Goal: Task Accomplishment & Management: Use online tool/utility

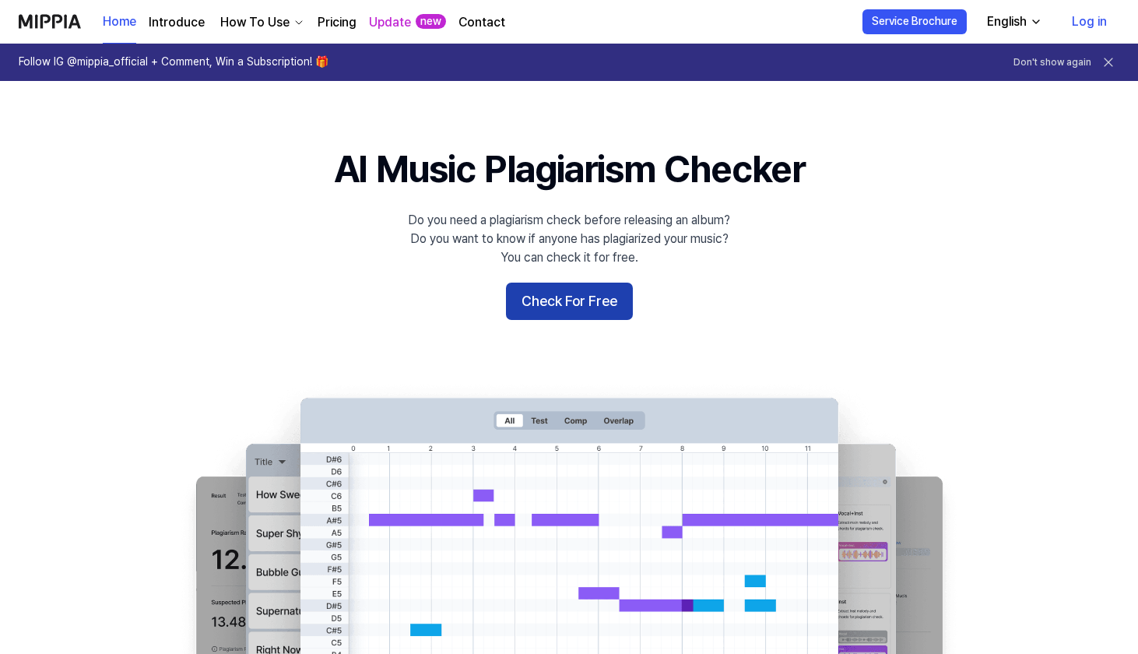
click at [575, 299] on button "Check For Free" at bounding box center [569, 300] width 127 height 37
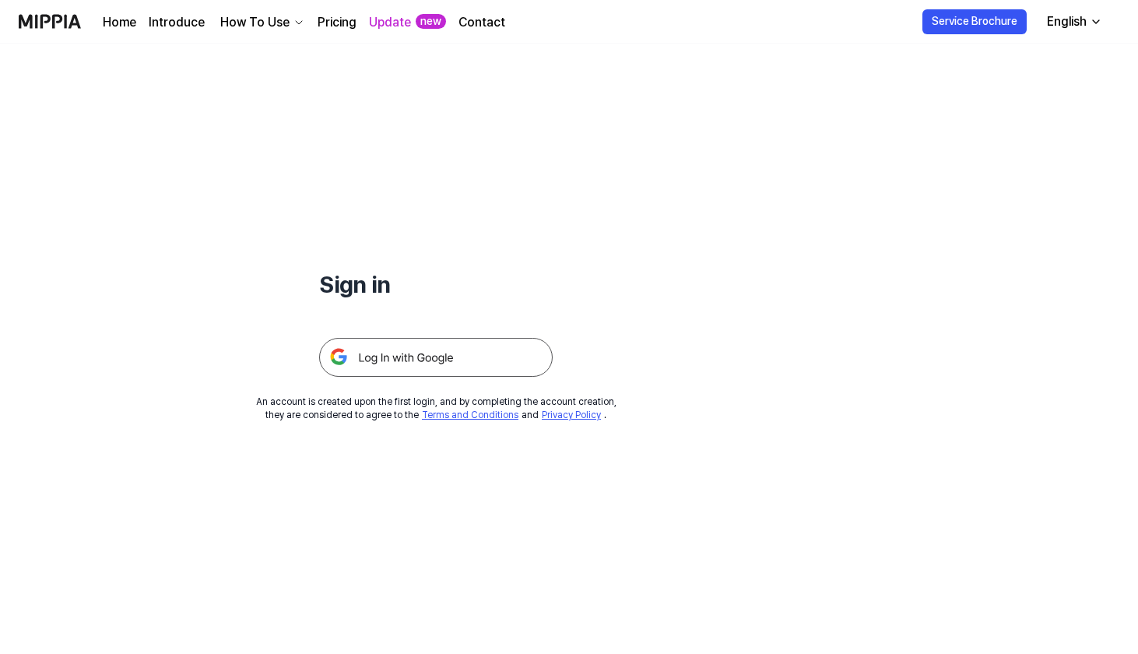
click at [507, 347] on img at bounding box center [435, 357] width 233 height 39
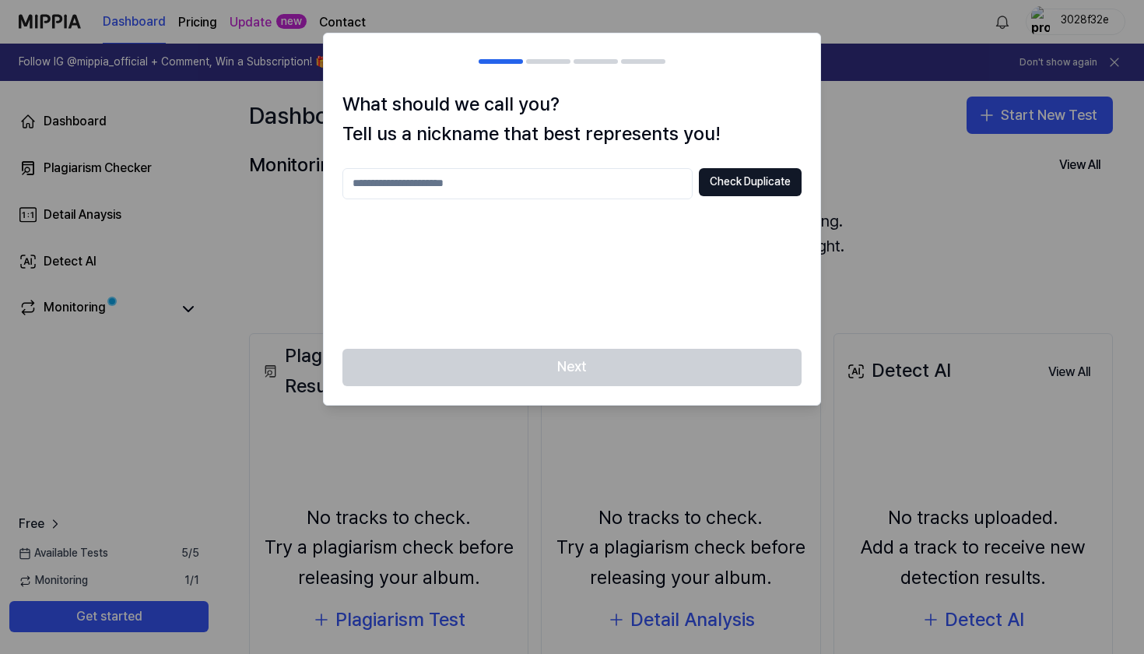
click at [425, 182] on input "text" at bounding box center [517, 183] width 350 height 31
type input "*"
type input "**"
click at [766, 187] on button "Check Duplicate" at bounding box center [750, 182] width 103 height 28
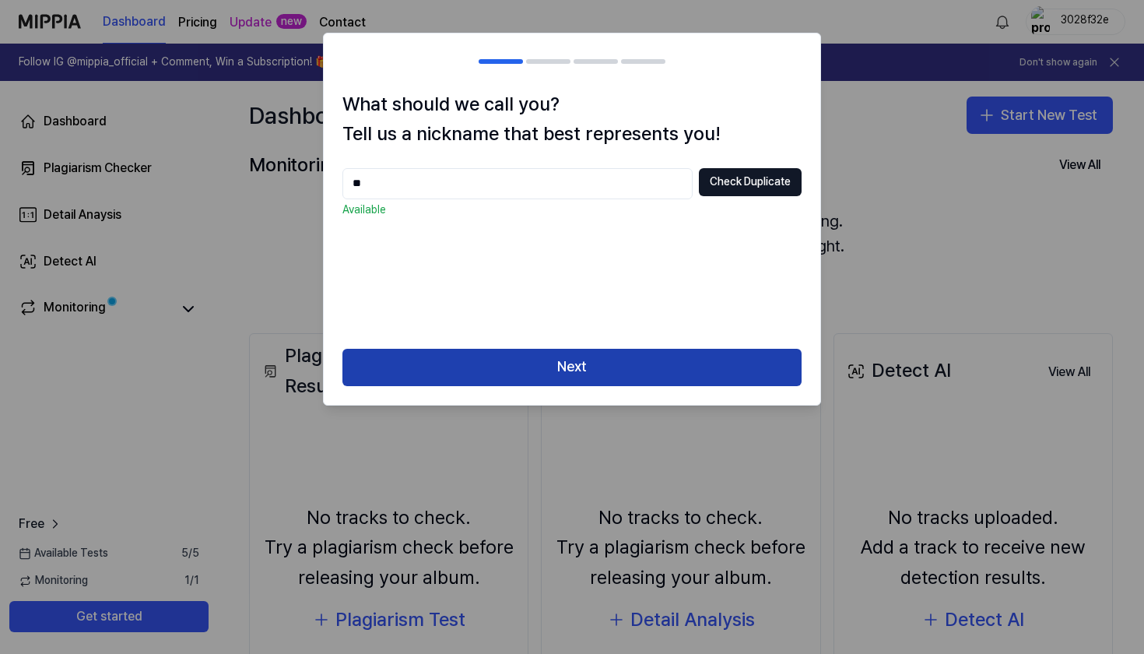
click at [670, 359] on button "Next" at bounding box center [571, 367] width 459 height 37
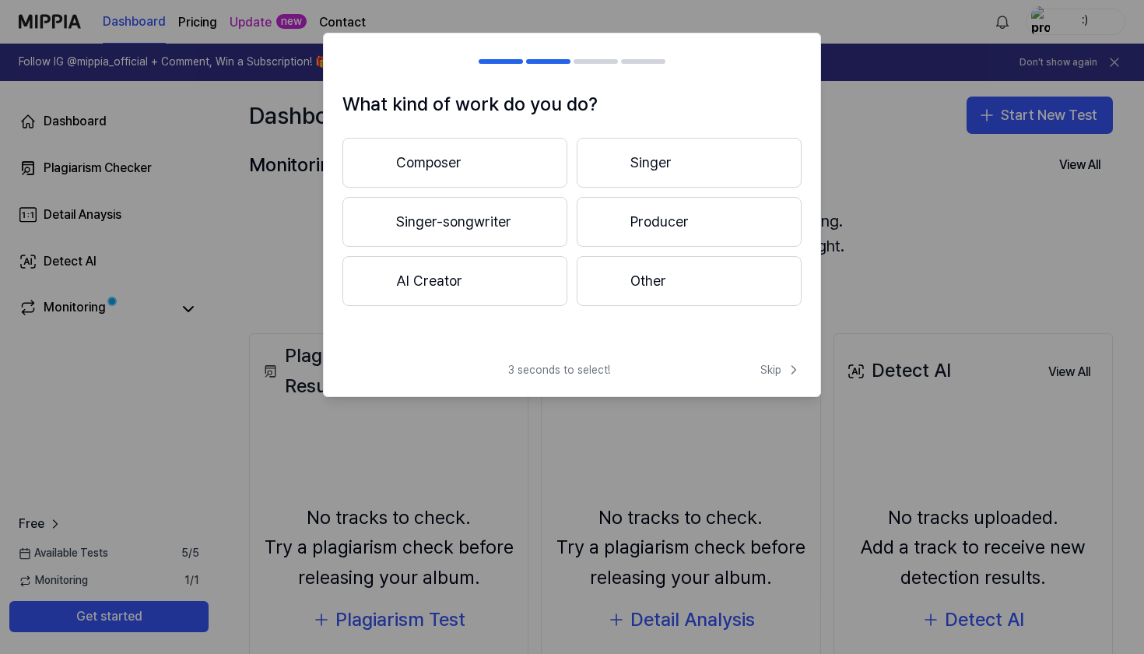
click at [543, 158] on button "Composer" at bounding box center [454, 163] width 225 height 50
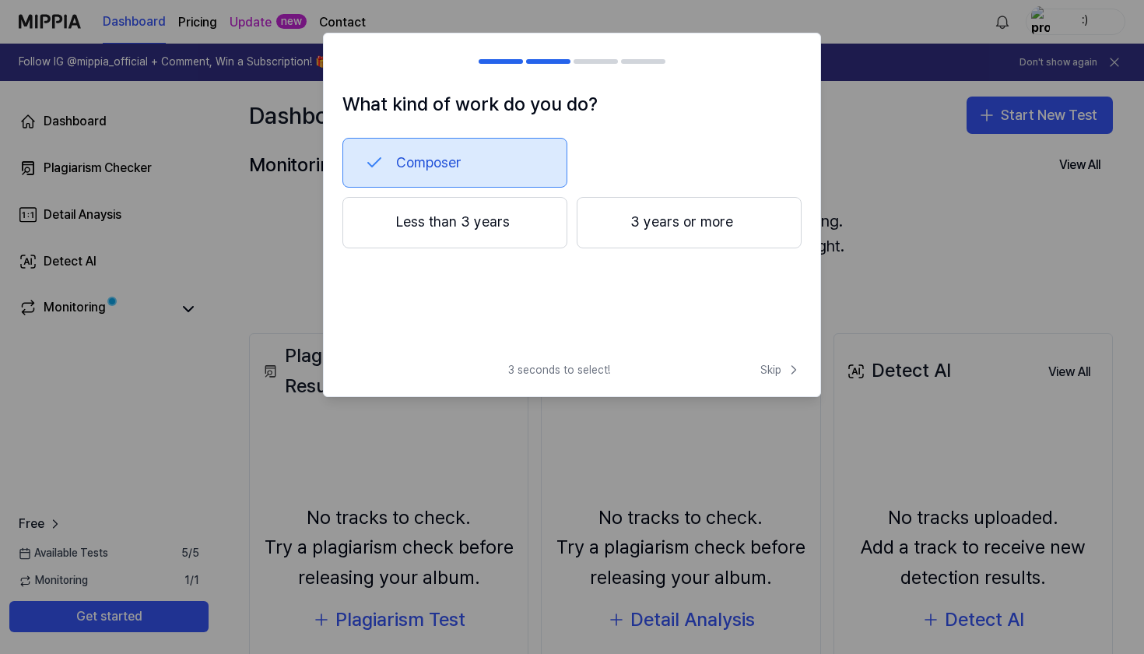
click at [536, 233] on button "Less than 3 years" at bounding box center [454, 222] width 225 height 51
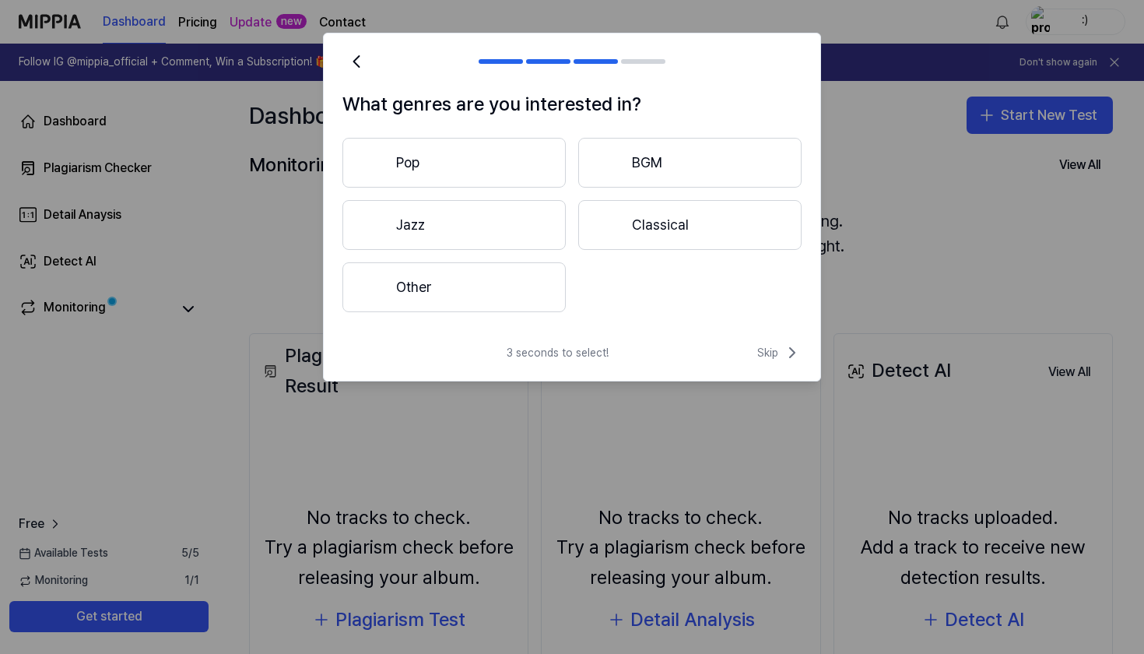
click at [521, 173] on button "Pop" at bounding box center [453, 163] width 223 height 50
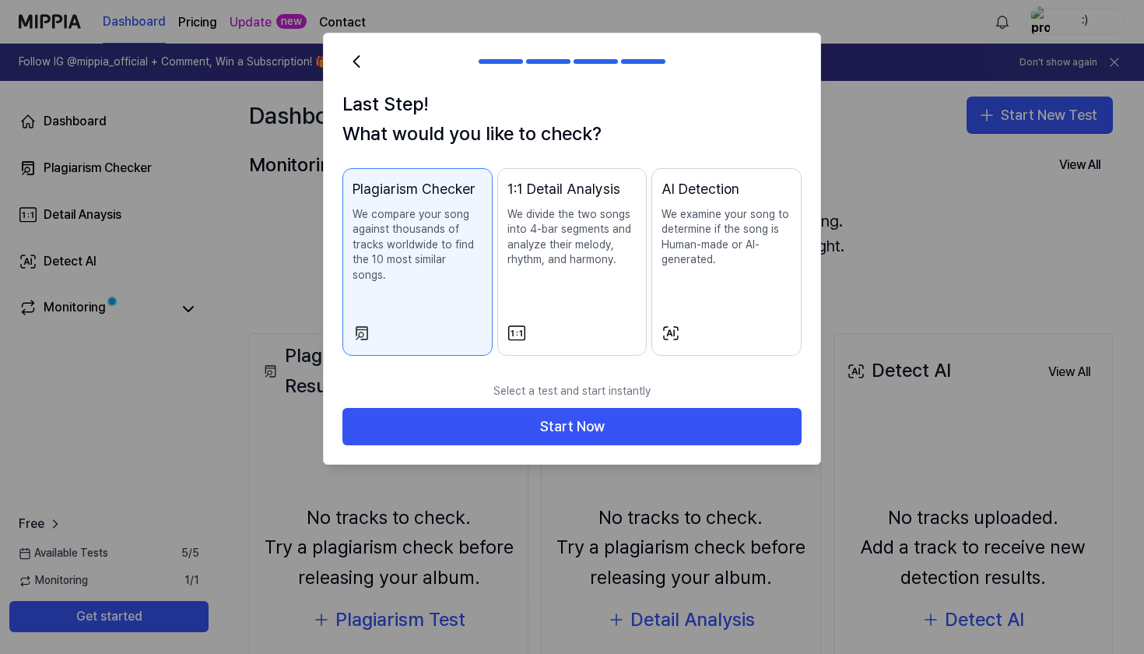
click at [508, 293] on div "1:1 Detail Analysis We divide the two songs into 4-bar segments and analyze the…" at bounding box center [572, 238] width 130 height 121
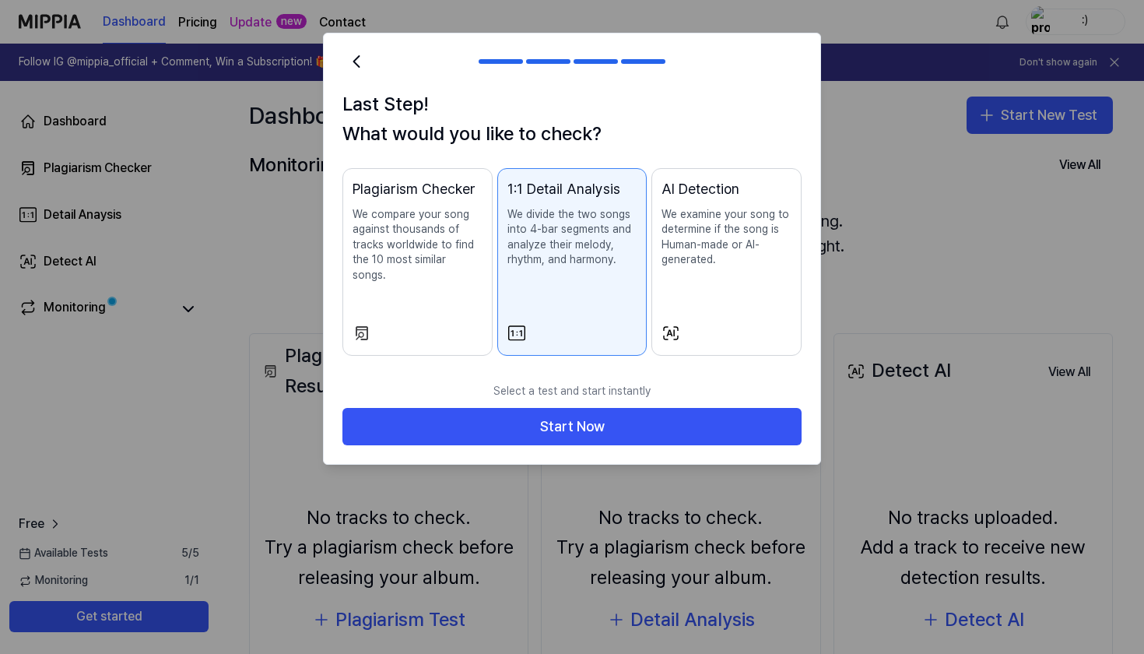
click at [475, 293] on div "Plagiarism Checker We compare your song against thousands of tracks worldwide t…" at bounding box center [418, 246] width 130 height 136
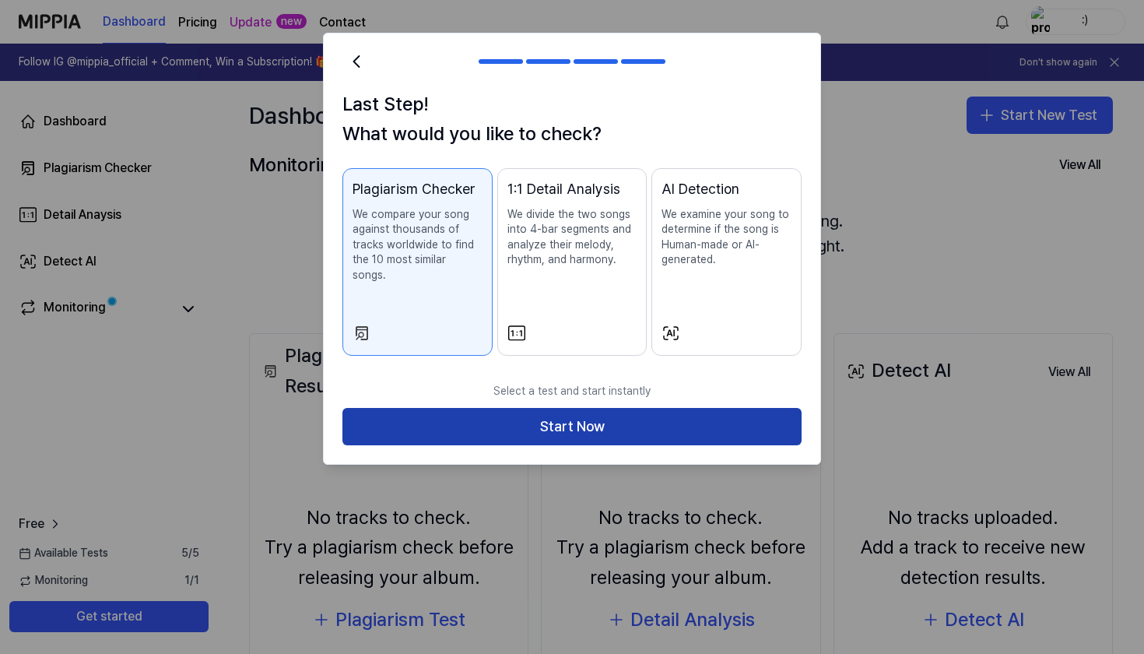
click at [487, 408] on button "Start Now" at bounding box center [571, 426] width 459 height 37
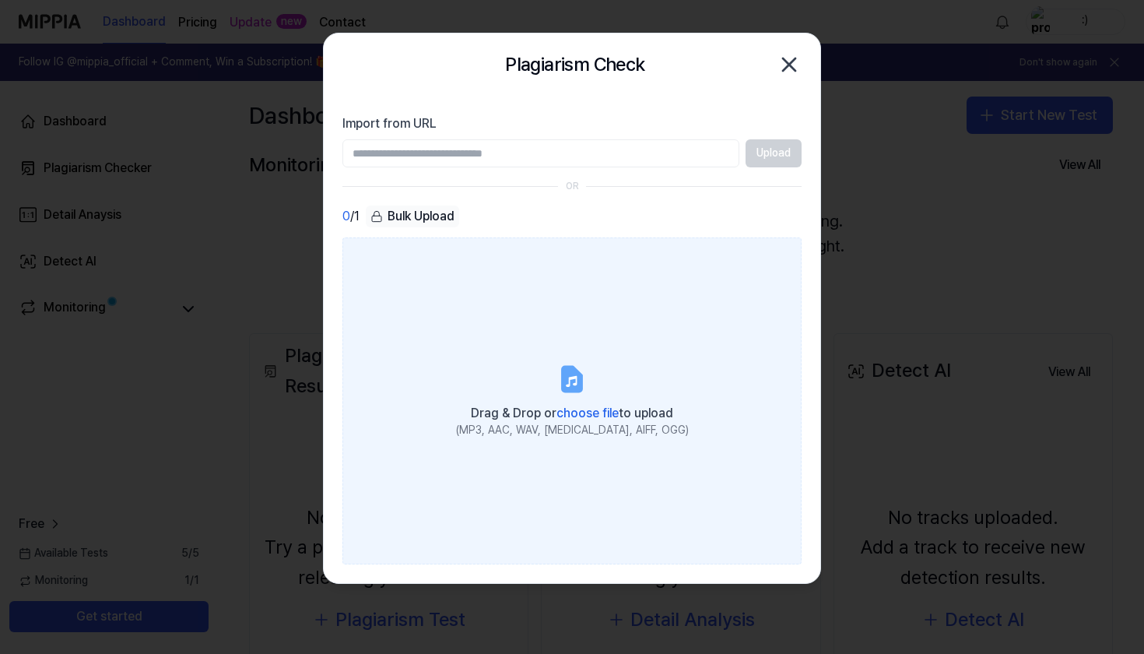
click at [595, 412] on span "choose file" at bounding box center [587, 412] width 62 height 15
click at [0, 0] on input "Drag & Drop or choose file to upload (MP3, AAC, WAV, [MEDICAL_DATA], AIFF, OGG)" at bounding box center [0, 0] width 0 height 0
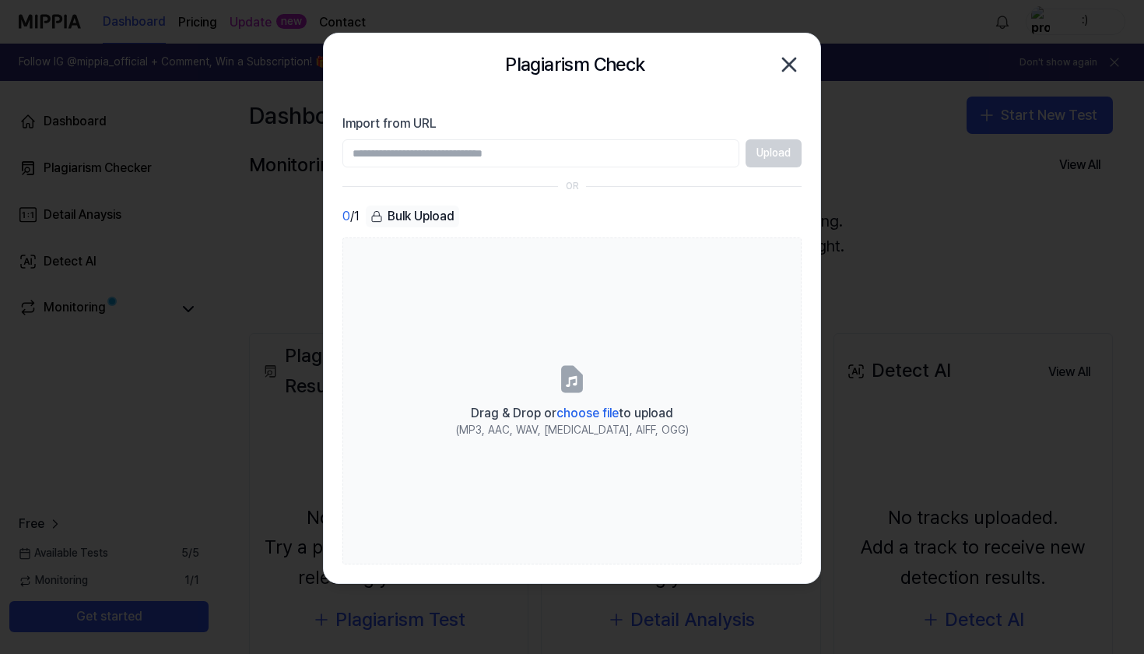
click at [587, 151] on input "Import from URL" at bounding box center [540, 153] width 397 height 28
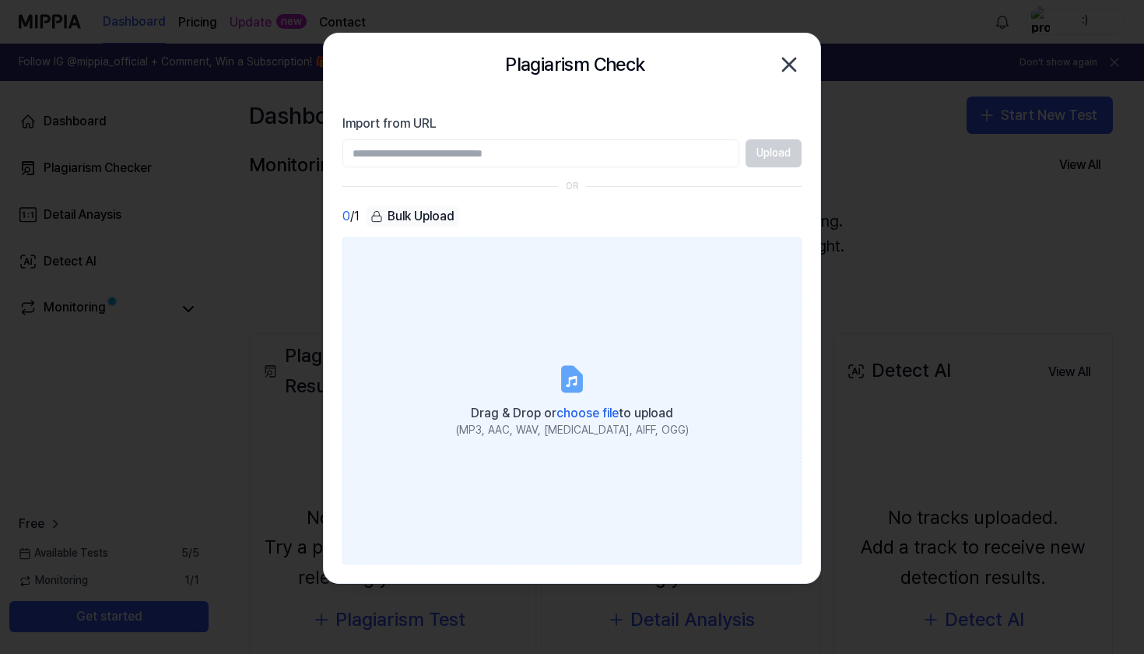
click at [572, 380] on icon at bounding box center [572, 379] width 19 height 24
click at [0, 0] on input "Drag & Drop or choose file to upload (MP3, AAC, WAV, [MEDICAL_DATA], AIFF, OGG)" at bounding box center [0, 0] width 0 height 0
click at [586, 410] on span "choose file" at bounding box center [587, 412] width 62 height 15
click at [0, 0] on input "Drag & Drop or choose file to upload (MP3, AAC, WAV, [MEDICAL_DATA], AIFF, OGG)" at bounding box center [0, 0] width 0 height 0
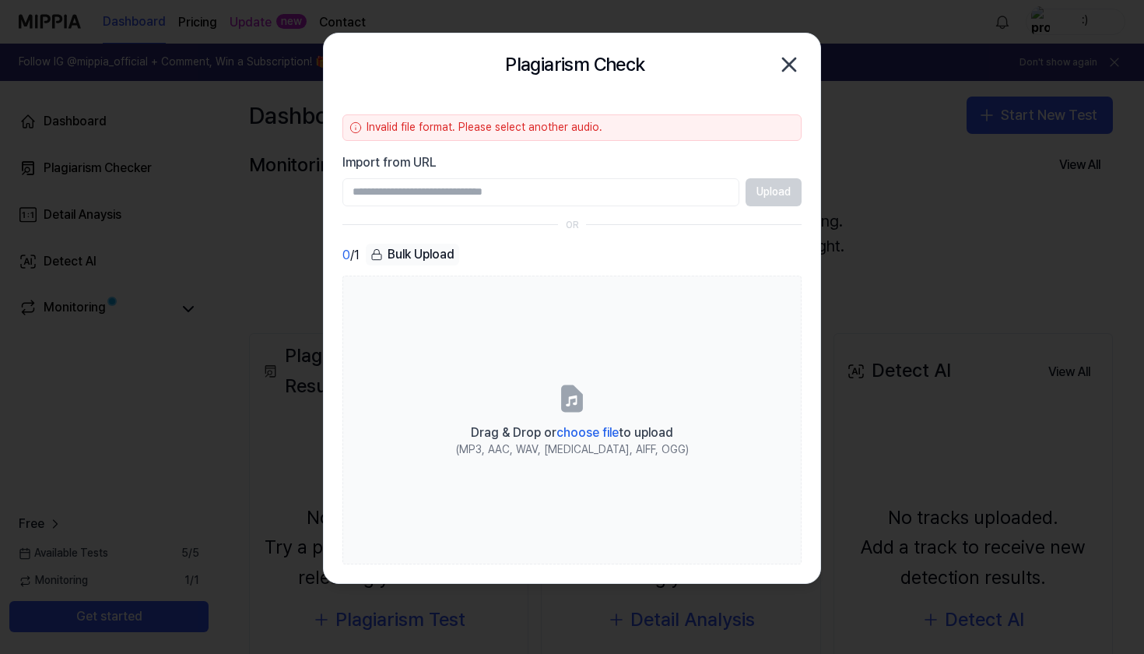
click at [791, 70] on icon "button" at bounding box center [789, 64] width 25 height 25
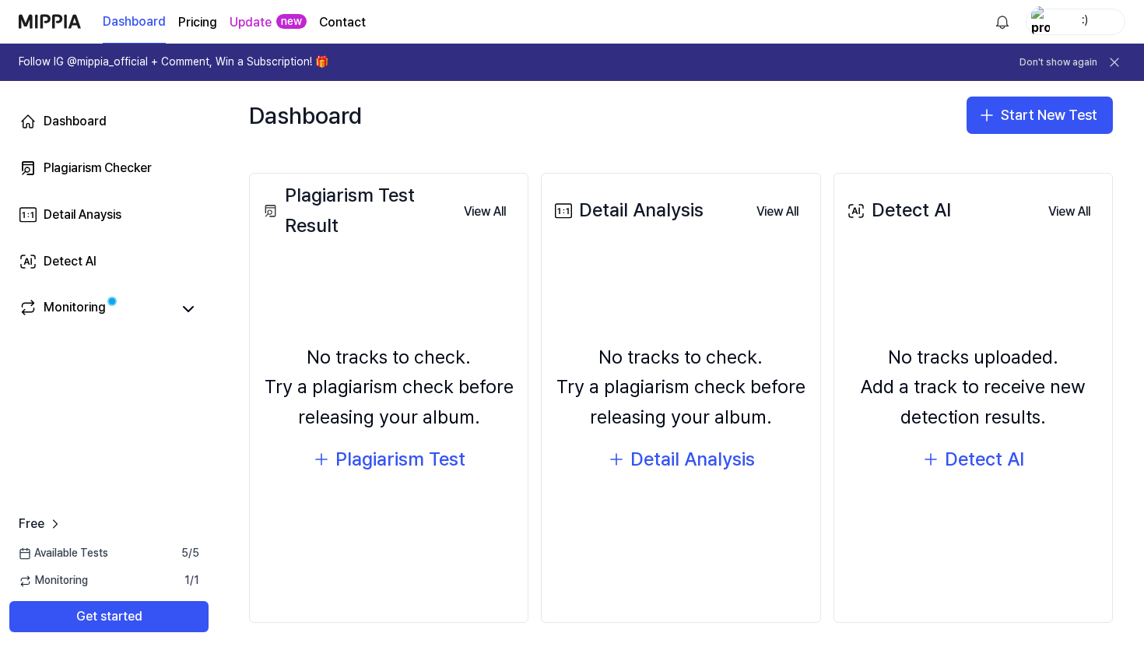
scroll to position [160, 0]
click at [1011, 451] on div "Detect AI" at bounding box center [984, 460] width 79 height 30
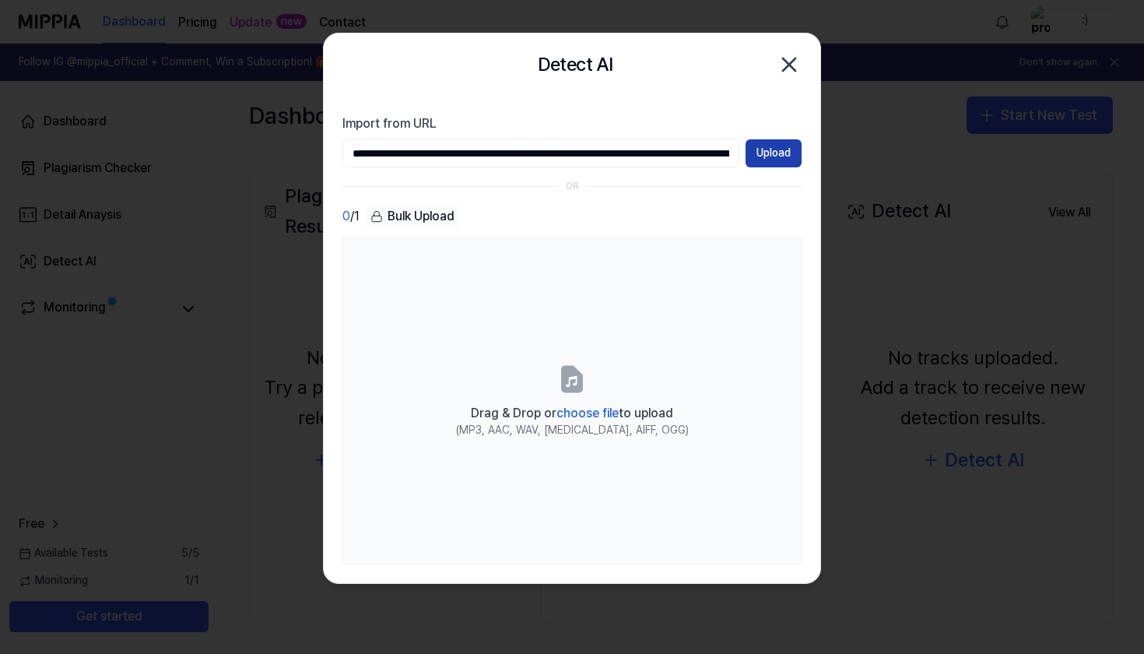
type input "**********"
click at [778, 159] on button "Upload" at bounding box center [774, 153] width 56 height 28
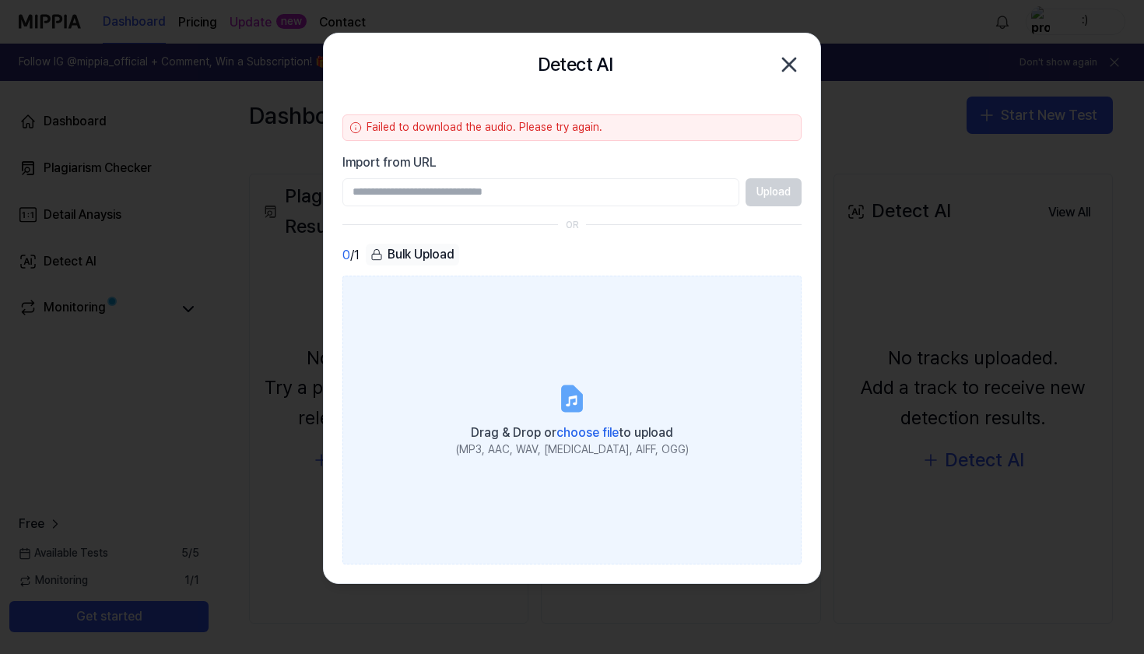
click at [478, 362] on label "Drag & Drop or choose file to upload (MP3, AAC, WAV, [MEDICAL_DATA], AIFF, OGG)" at bounding box center [571, 419] width 459 height 289
click at [0, 0] on input "Drag & Drop or choose file to upload (MP3, AAC, WAV, [MEDICAL_DATA], AIFF, OGG)" at bounding box center [0, 0] width 0 height 0
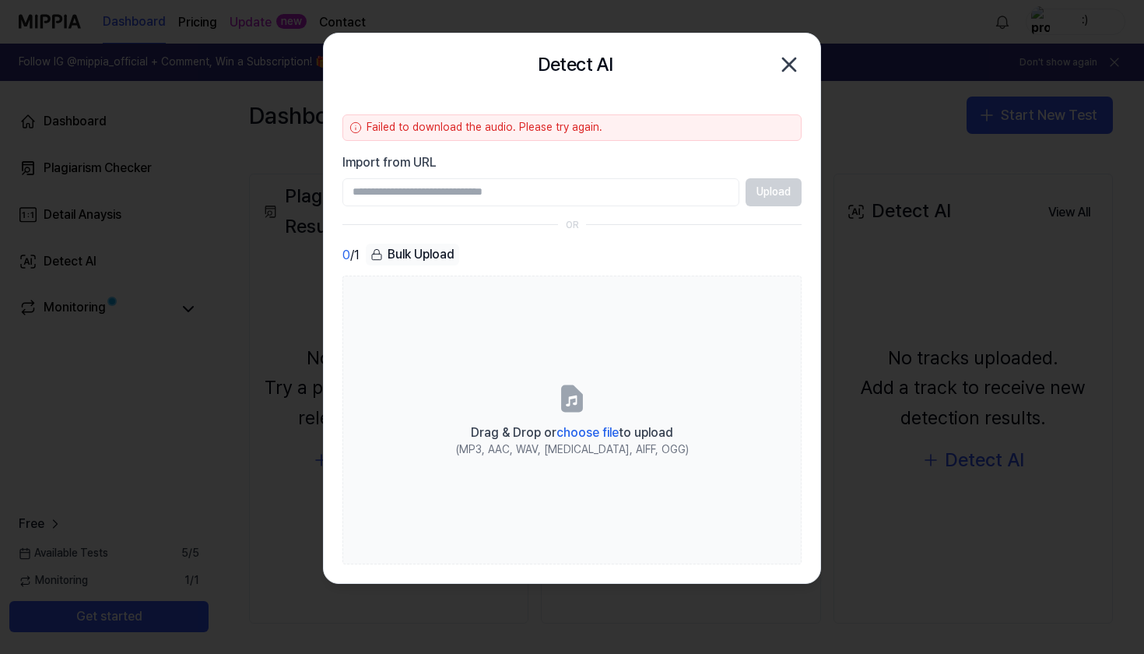
click at [791, 68] on icon "button" at bounding box center [789, 64] width 12 height 12
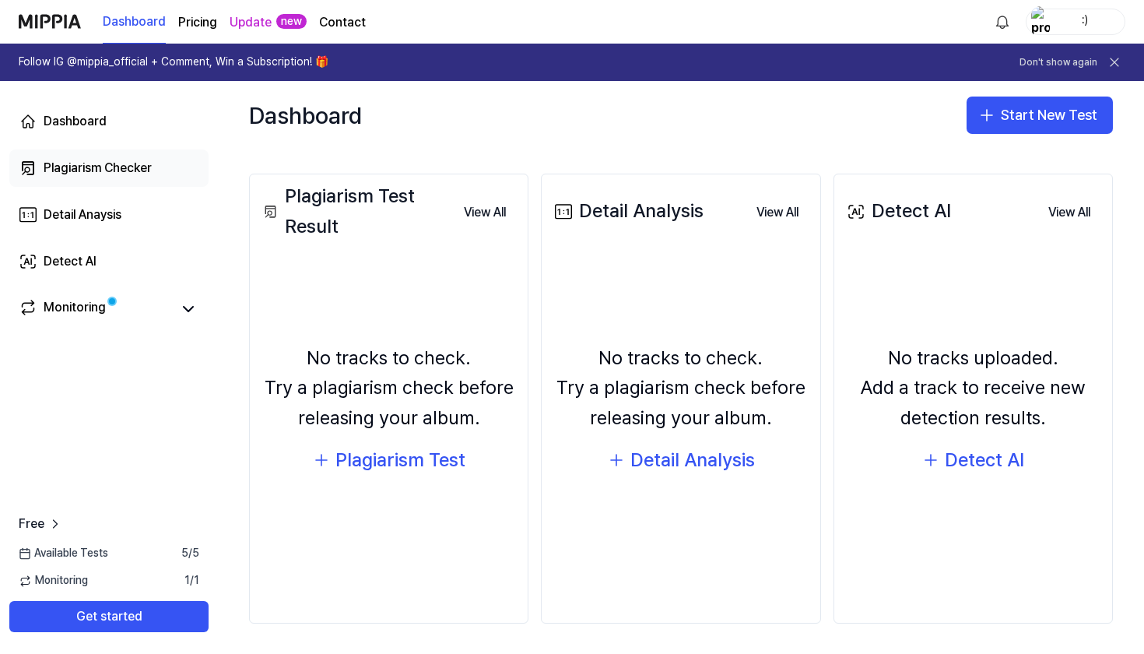
click at [125, 160] on div "Plagiarism Checker" at bounding box center [98, 168] width 108 height 19
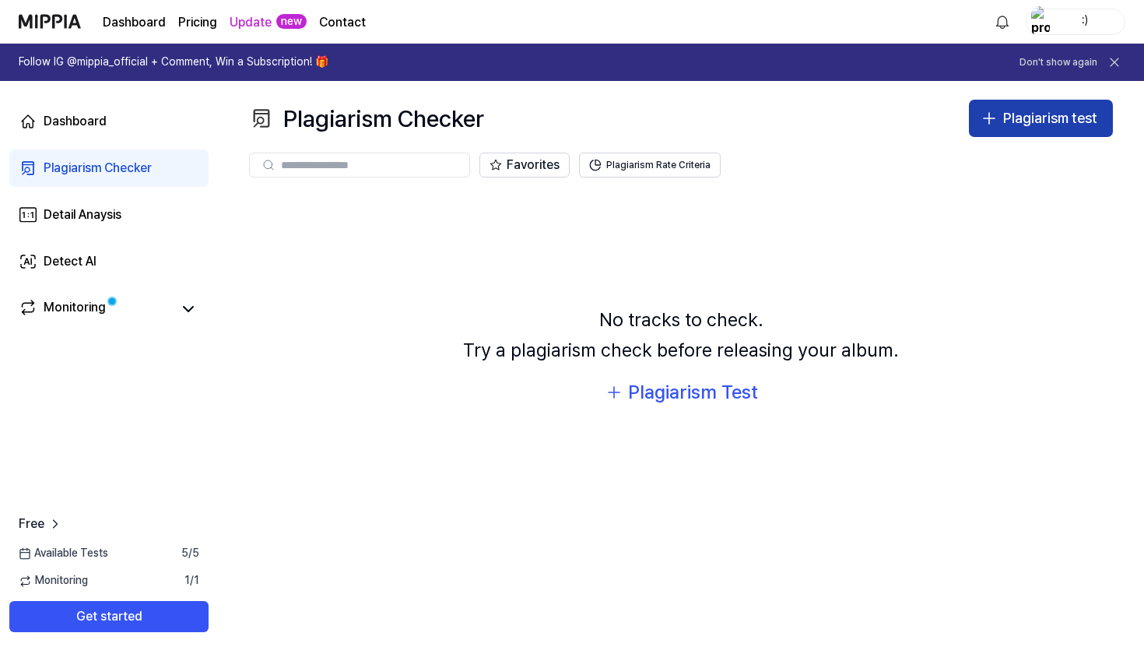
click at [996, 115] on icon "button" at bounding box center [989, 118] width 19 height 19
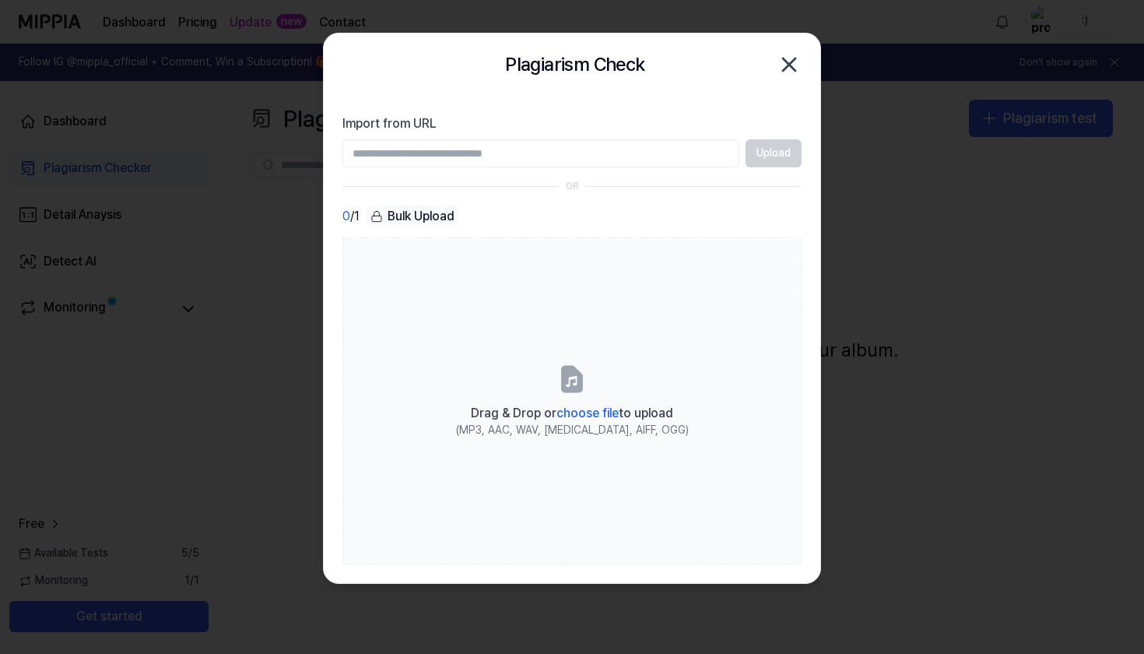
click at [784, 71] on icon "button" at bounding box center [789, 64] width 25 height 25
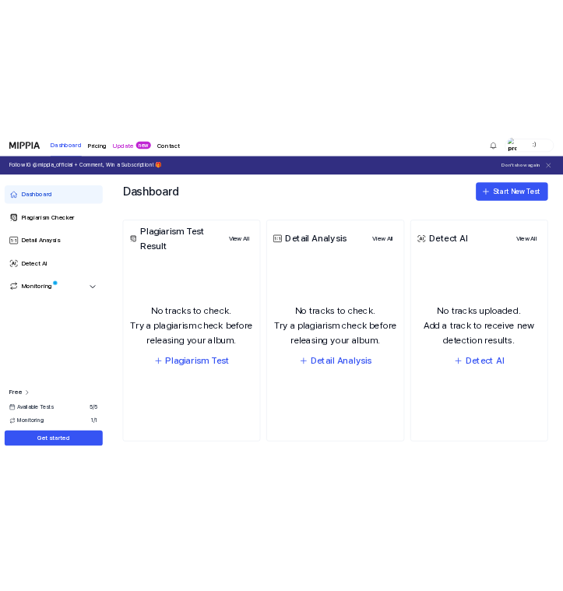
scroll to position [160, 0]
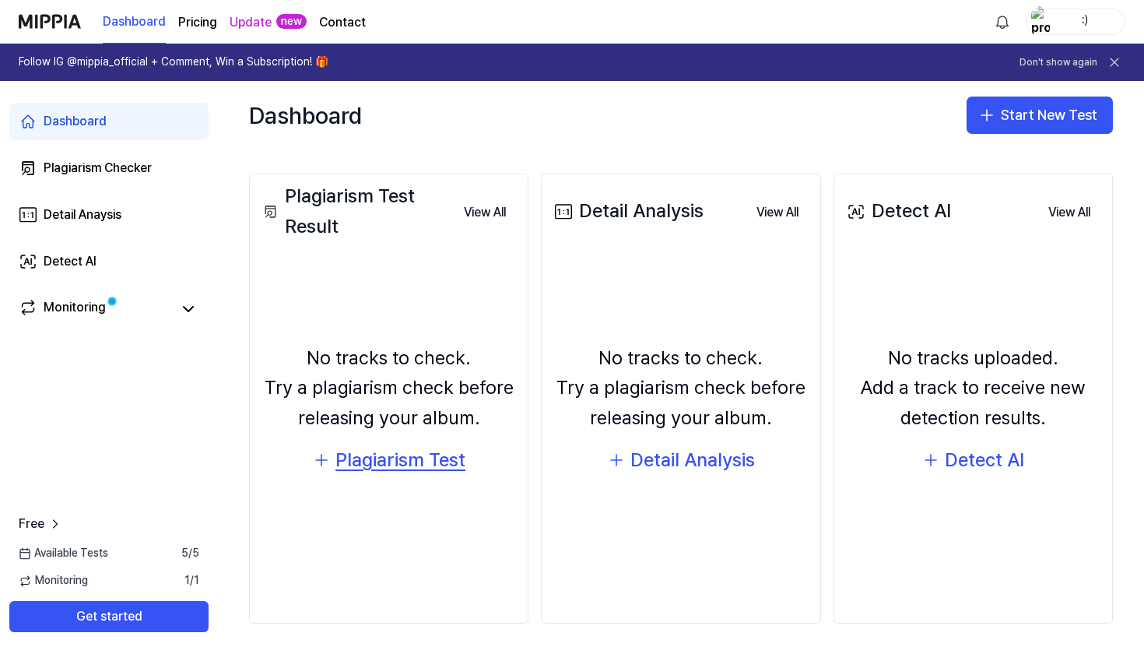
click at [464, 454] on div "Plagiarism Test" at bounding box center [400, 460] width 130 height 30
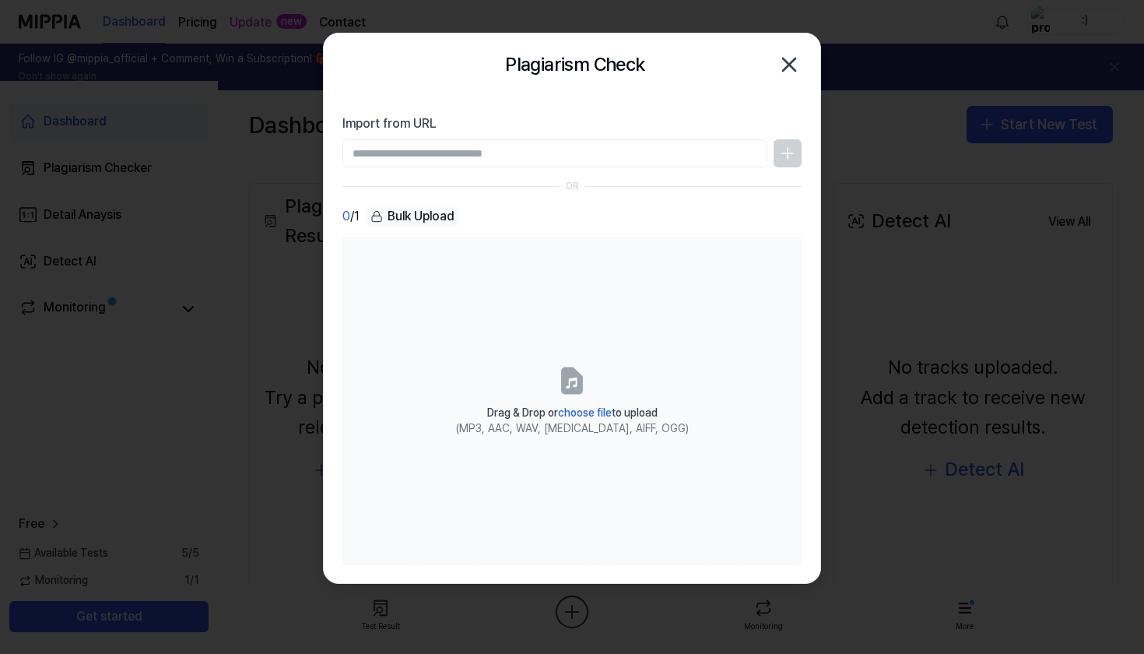
scroll to position [0, 0]
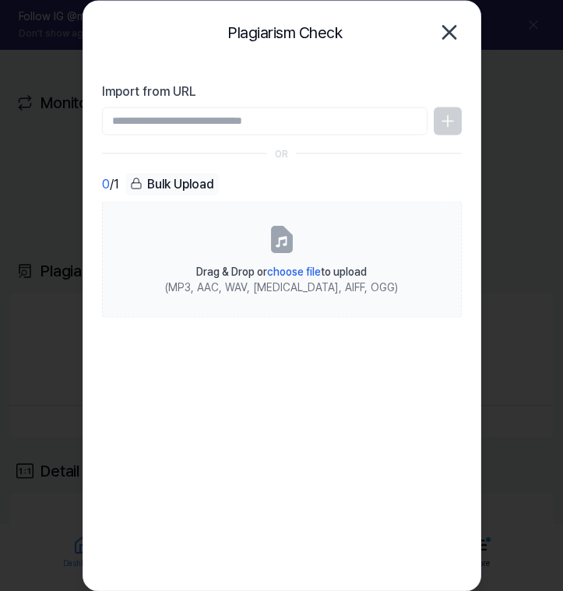
click at [451, 27] on icon "button" at bounding box center [449, 31] width 25 height 25
